Goal: Task Accomplishment & Management: Manage account settings

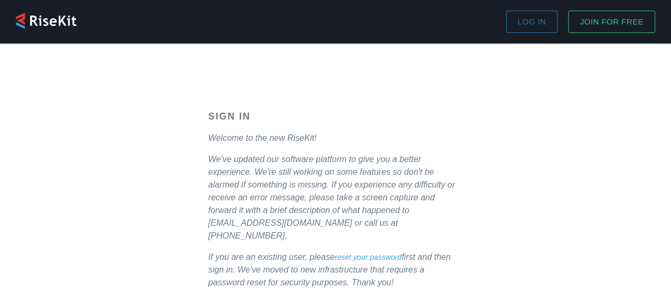
click at [543, 28] on span "Log in" at bounding box center [532, 22] width 28 height 14
click at [524, 22] on span "Log in" at bounding box center [532, 22] width 28 height 14
click at [522, 18] on span "Log in" at bounding box center [532, 22] width 28 height 14
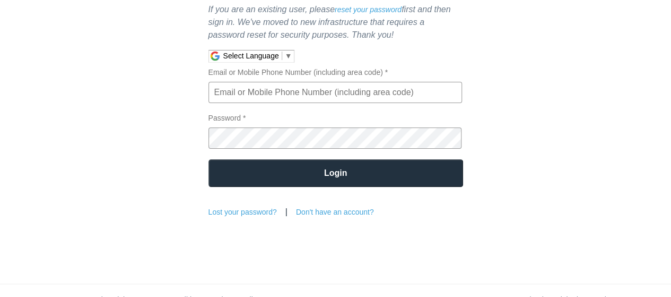
click at [289, 82] on input "Email or Mobile Phone Number (including area code) *" at bounding box center [336, 92] width 254 height 21
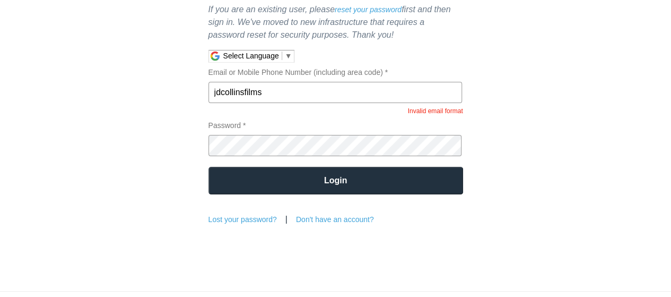
click at [298, 86] on input "jdcollinsfilms" at bounding box center [336, 92] width 254 height 21
click at [298, 82] on input "jdcollinsfilms" at bounding box center [336, 92] width 254 height 21
type input "[EMAIL_ADDRESS][DOMAIN_NAME]"
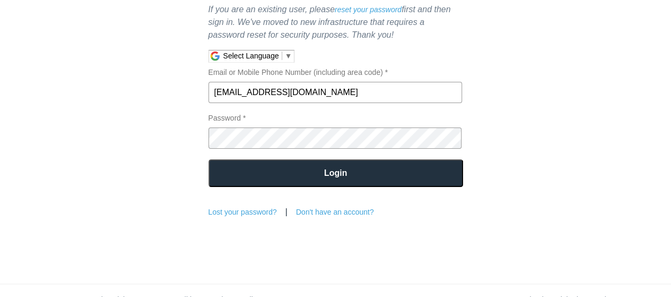
click at [280, 163] on input "Login" at bounding box center [336, 173] width 255 height 28
drag, startPoint x: 280, startPoint y: 163, endPoint x: 261, endPoint y: 144, distance: 26.6
click at [261, 144] on form "Sign In Welcome to the new RiseKit! We've updated our software platform to give…" at bounding box center [336, 40] width 255 height 353
click at [263, 159] on input "Login" at bounding box center [336, 173] width 255 height 28
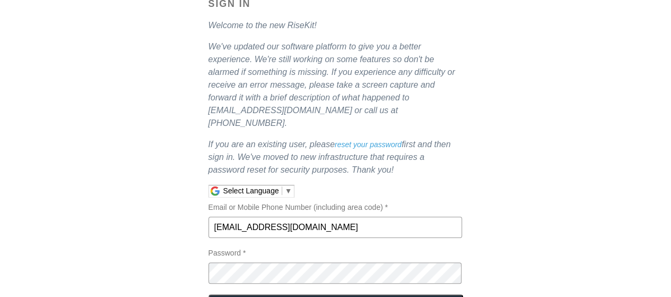
scroll to position [122, 0]
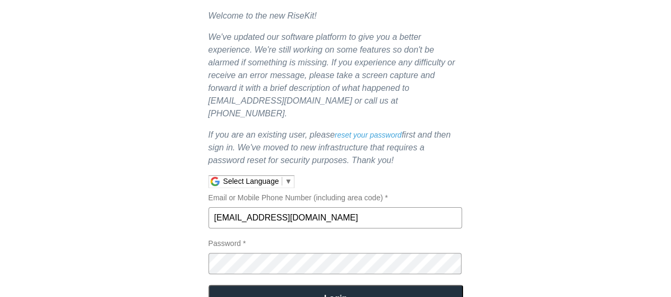
click at [355, 131] on link "reset your password" at bounding box center [368, 135] width 67 height 8
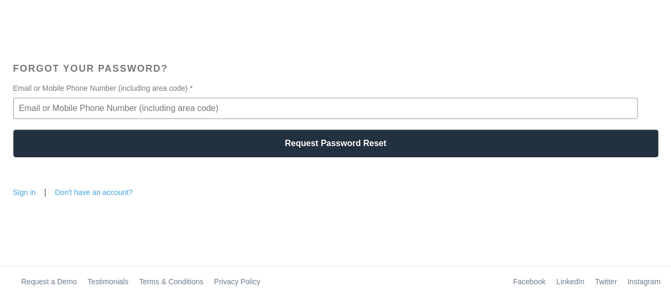
click at [404, 107] on input "Email or Mobile Phone Number (including area code) *" at bounding box center [325, 108] width 624 height 21
type input "[EMAIL_ADDRESS][DOMAIN_NAME]"
click at [162, 148] on input "Request Password Reset" at bounding box center [335, 143] width 645 height 28
click at [334, 151] on input "Request Password Reset" at bounding box center [335, 143] width 645 height 28
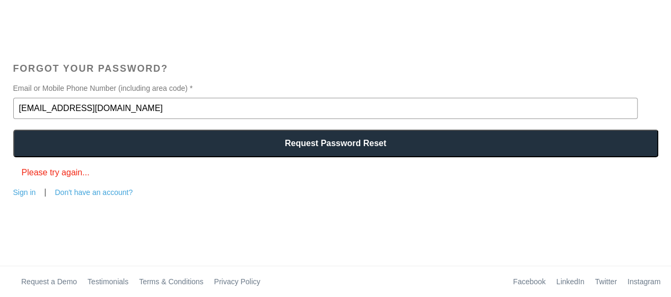
click at [334, 151] on input "Request Password Reset" at bounding box center [335, 143] width 645 height 28
click at [331, 149] on input "Request Password Reset" at bounding box center [335, 143] width 645 height 28
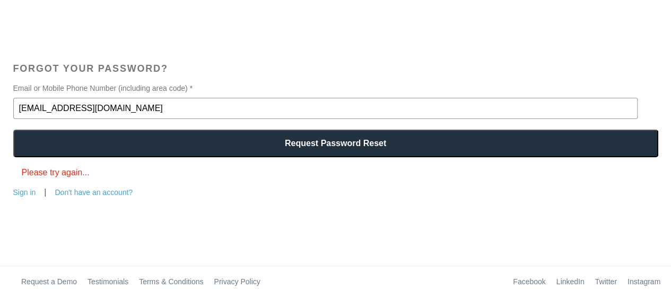
click at [331, 149] on input "Request Password Reset" at bounding box center [335, 143] width 645 height 28
click at [25, 189] on link "Sign in" at bounding box center [24, 192] width 23 height 8
